Goal: Entertainment & Leisure: Consume media (video, audio)

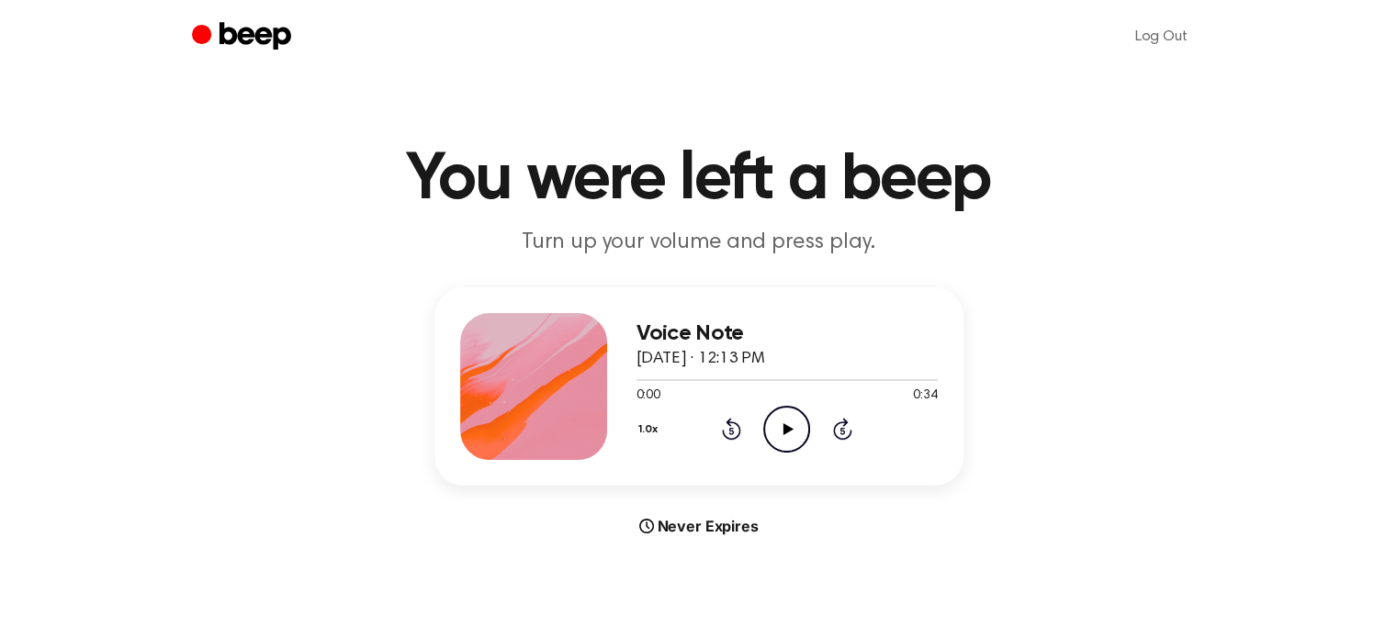
click at [779, 440] on icon "Play Audio" at bounding box center [786, 429] width 47 height 47
click at [771, 421] on icon "Play Audio" at bounding box center [786, 429] width 47 height 47
